Goal: Communication & Community: Answer question/provide support

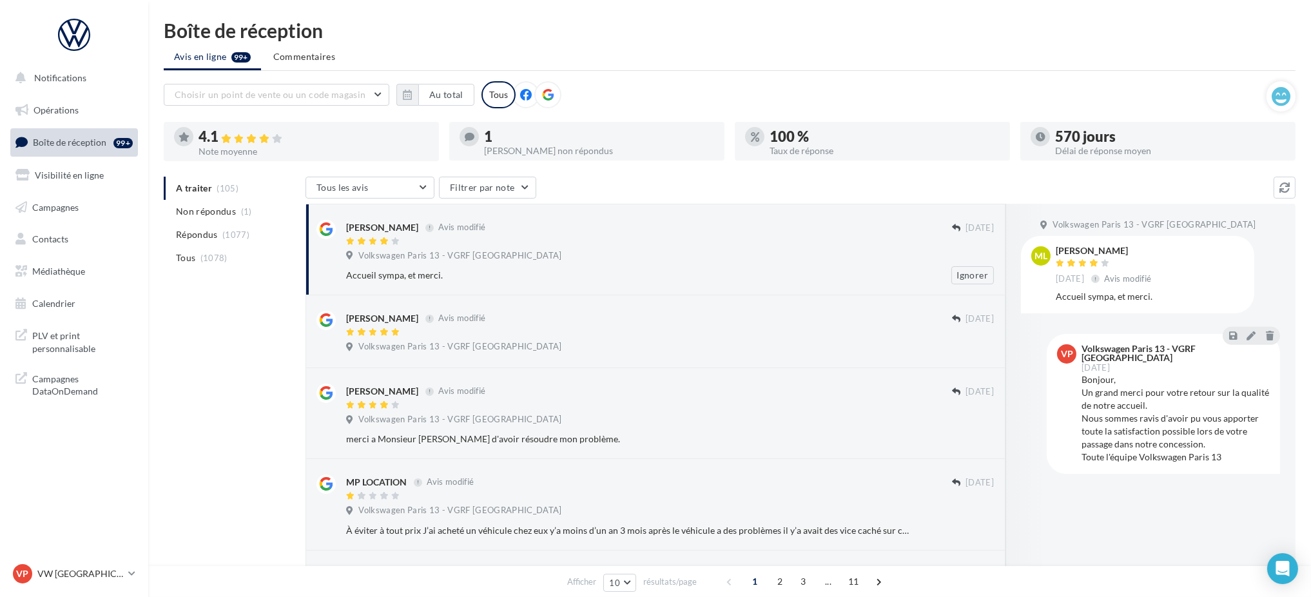
click at [549, 277] on div "Accueil sympa, et merci." at bounding box center [628, 275] width 564 height 13
click at [215, 208] on span "Non répondus" at bounding box center [206, 211] width 60 height 13
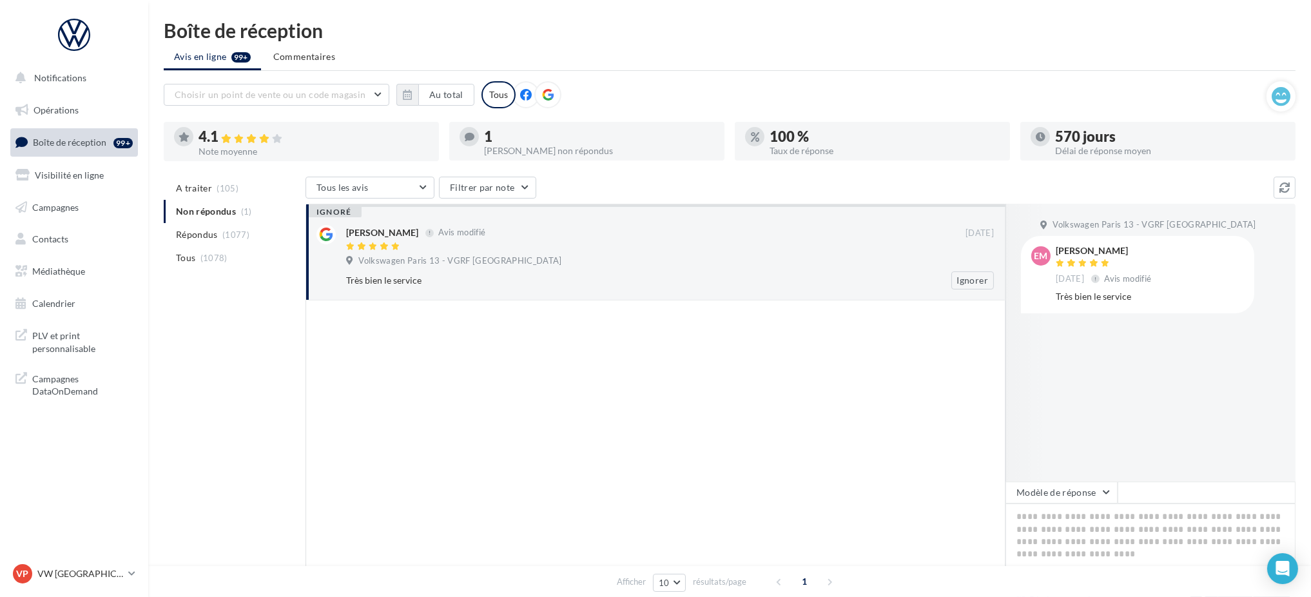
click at [667, 251] on div at bounding box center [655, 247] width 619 height 11
click at [815, 292] on div "ignoré [PERSON_NAME] Avis modifié [DATE] Volkswagen Paris 13 - VGRF Grand Paris…" at bounding box center [656, 252] width 700 height 97
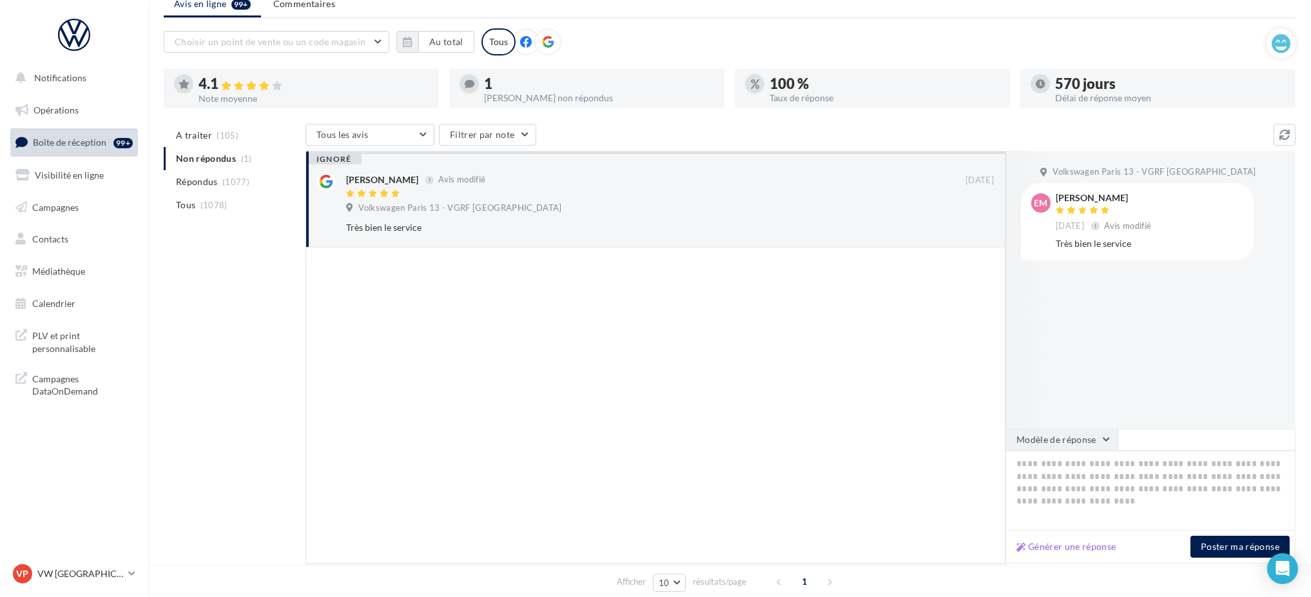
scroll to position [110, 0]
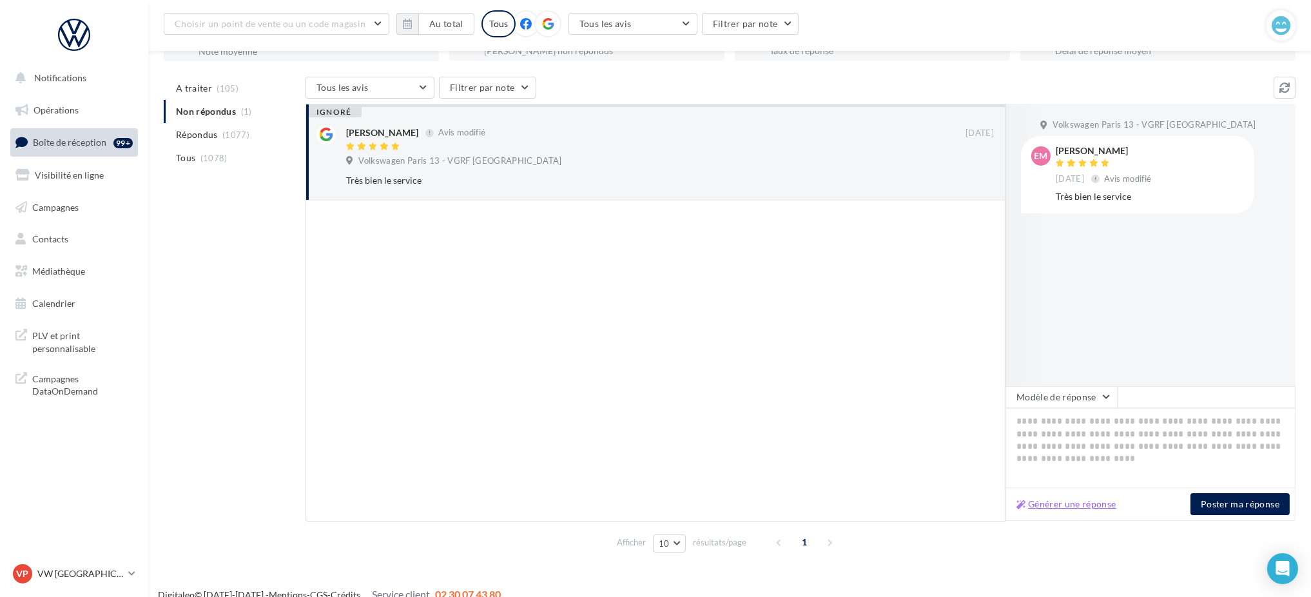
click at [1083, 504] on button "Générer une réponse" at bounding box center [1066, 503] width 110 height 15
type textarea "**********"
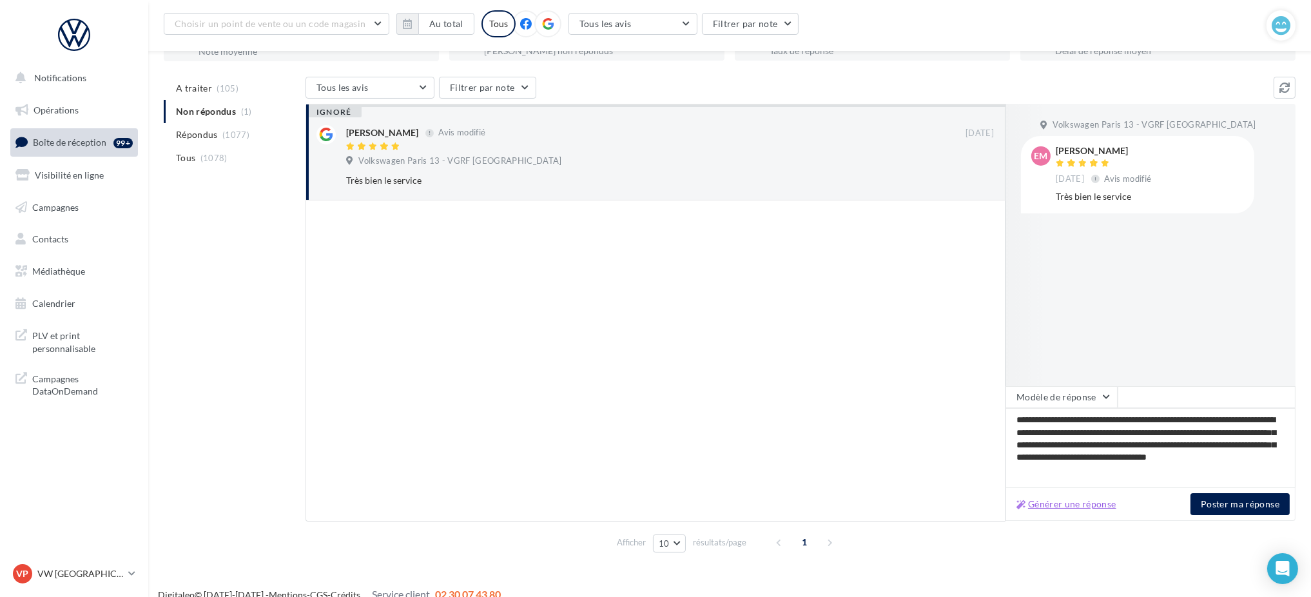
click at [1082, 502] on button "Générer une réponse" at bounding box center [1066, 503] width 110 height 15
type textarea "**********"
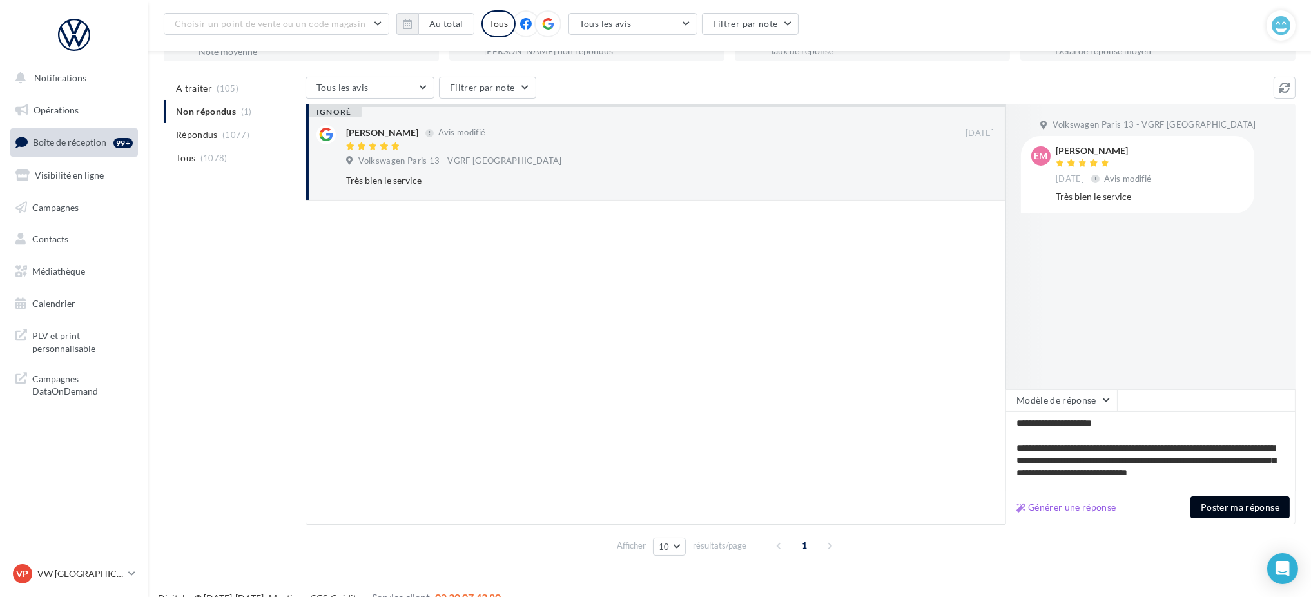
scroll to position [127, 0]
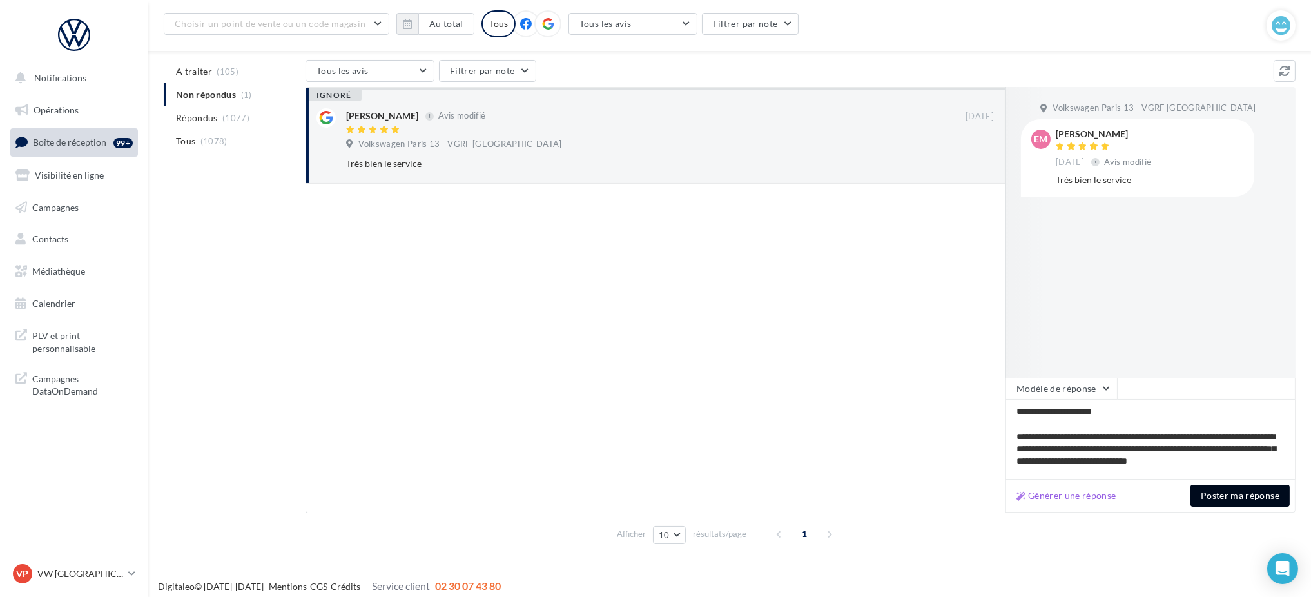
click at [1228, 494] on button "Poster ma réponse" at bounding box center [1239, 496] width 99 height 22
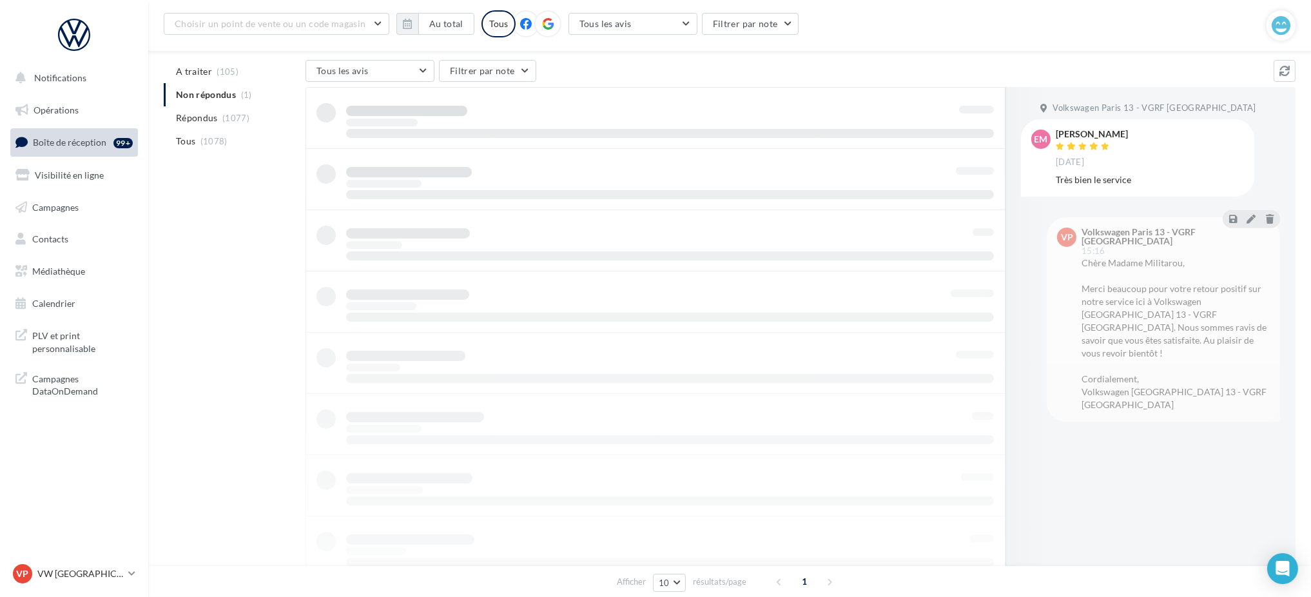
scroll to position [21, 0]
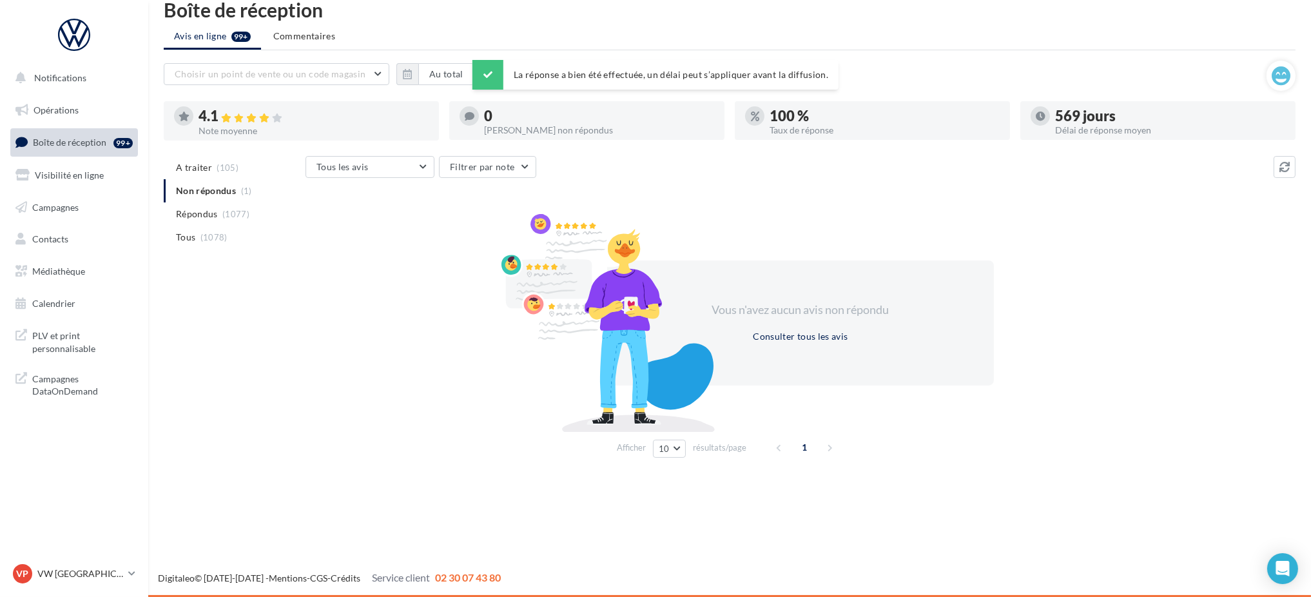
click at [204, 187] on ul "A traiter (105) Non répondus (1) Répondus (1077) Tous (1078)" at bounding box center [232, 202] width 137 height 93
click at [202, 213] on span "Répondus" at bounding box center [197, 214] width 42 height 13
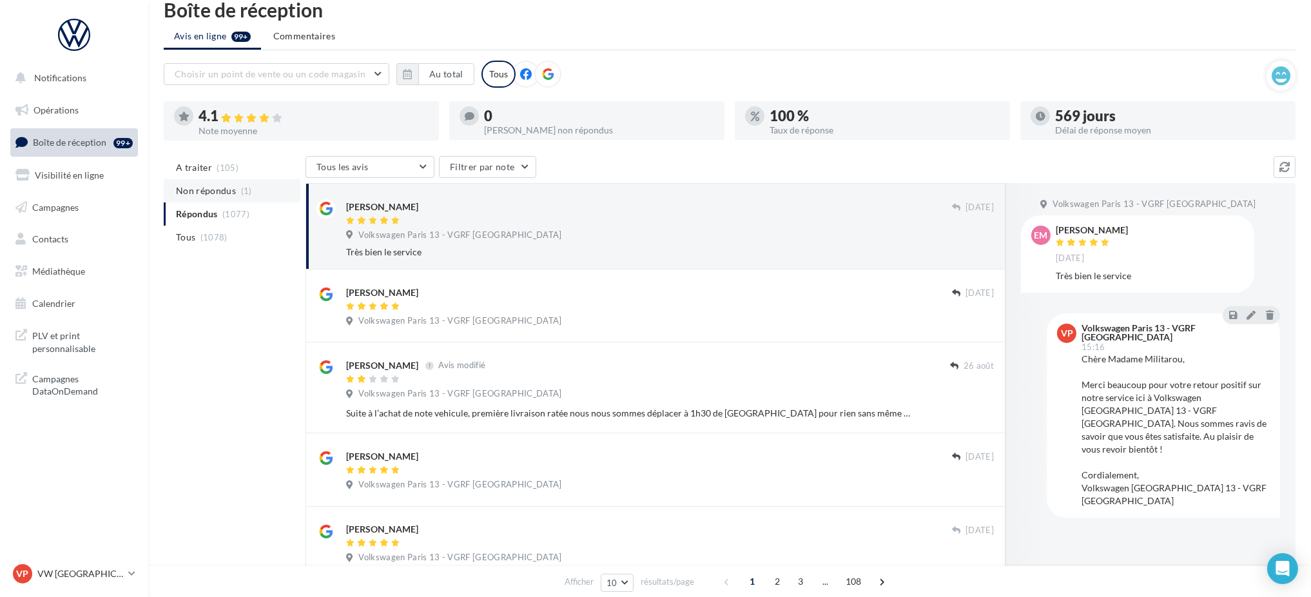
click at [208, 193] on span "Non répondus" at bounding box center [206, 190] width 60 height 13
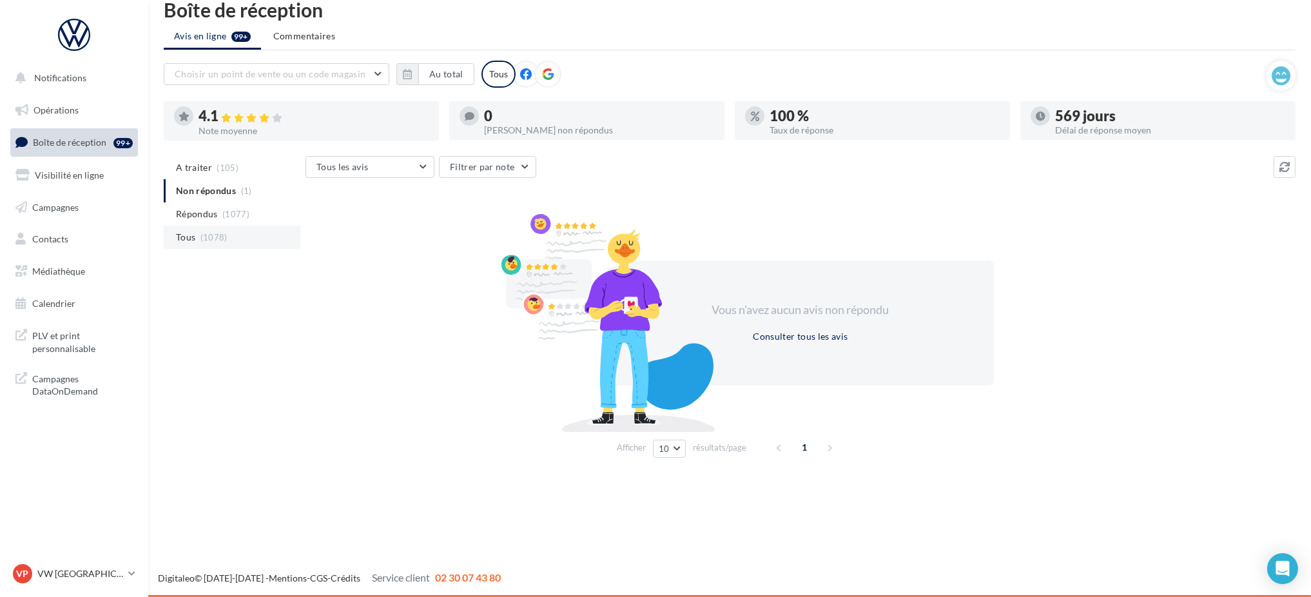
click at [208, 231] on li "Tous (1078)" at bounding box center [232, 237] width 137 height 23
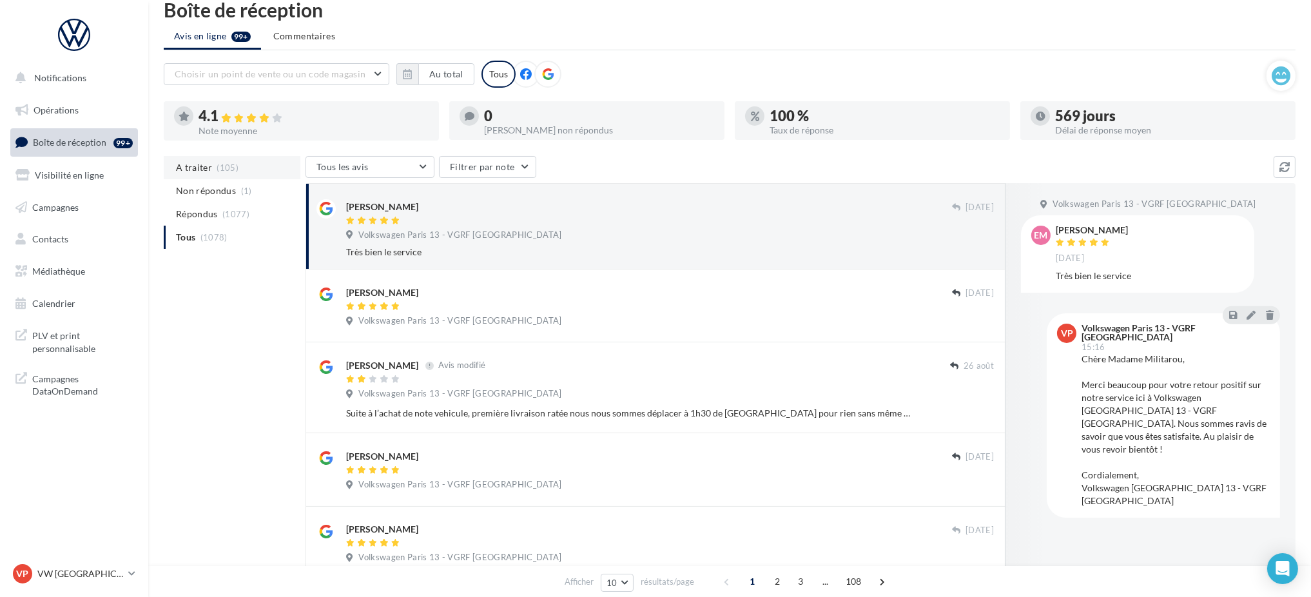
click at [218, 170] on span "(105)" at bounding box center [228, 167] width 22 height 10
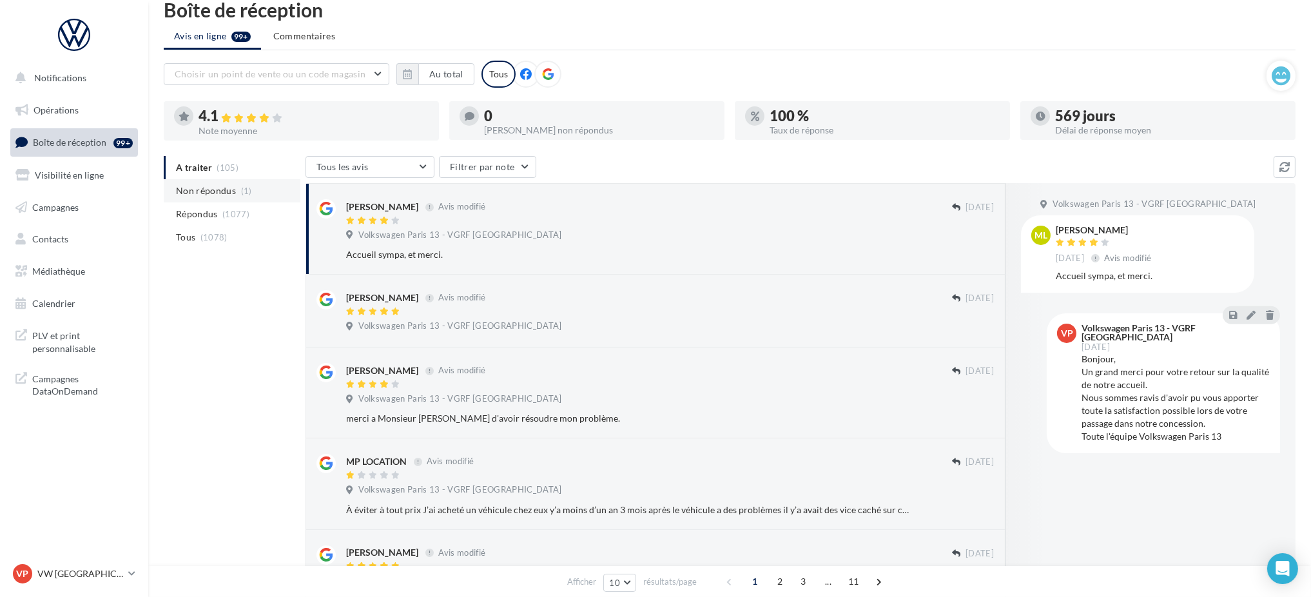
click at [208, 187] on span "Non répondus" at bounding box center [206, 190] width 60 height 13
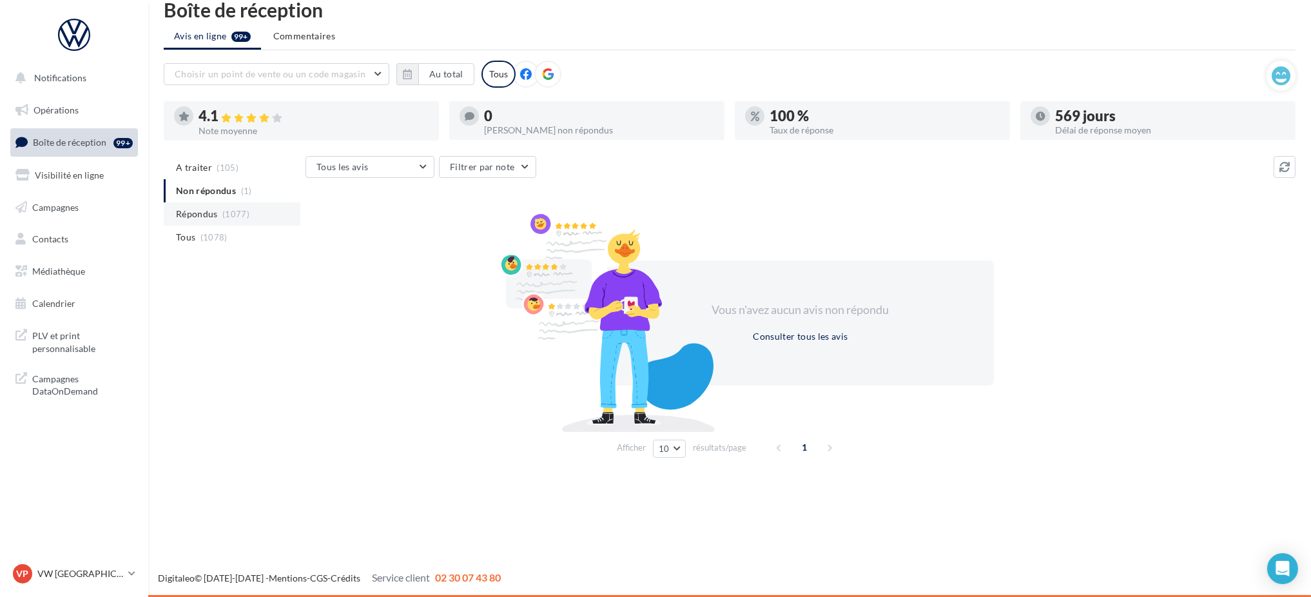
click at [209, 205] on li "Répondus (1077)" at bounding box center [232, 213] width 137 height 23
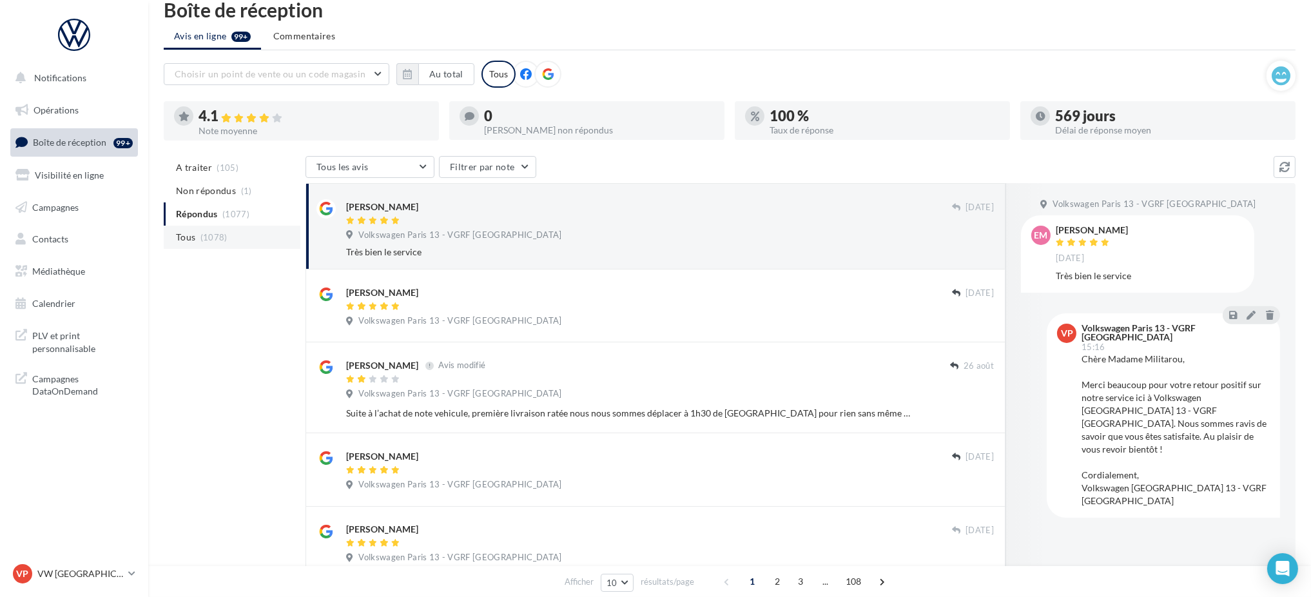
click at [200, 232] on span "(1078)" at bounding box center [213, 237] width 27 height 10
click at [107, 578] on p "VW [GEOGRAPHIC_DATA] 13" at bounding box center [80, 573] width 86 height 13
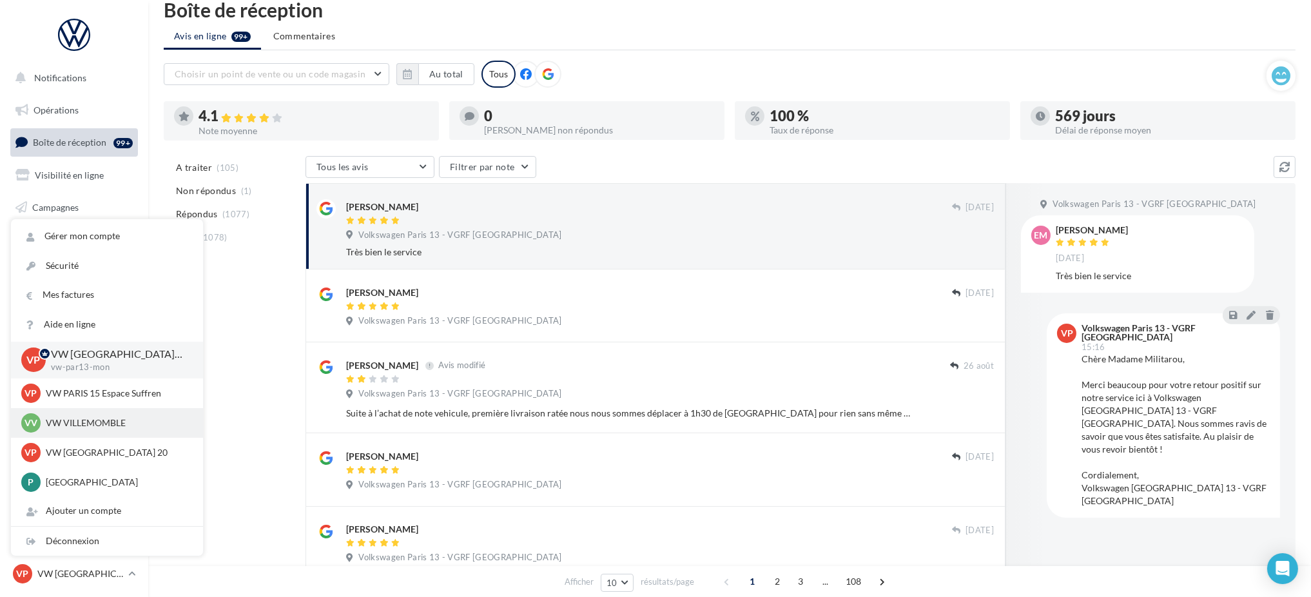
click at [104, 422] on p "VW VILLEMOMBLE" at bounding box center [117, 422] width 142 height 13
